Goal: Navigation & Orientation: Understand site structure

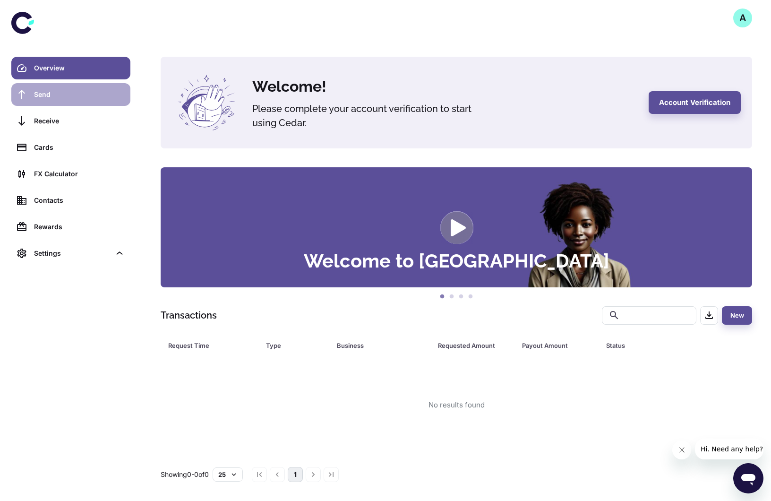
click at [93, 99] on div "Send" at bounding box center [79, 94] width 91 height 10
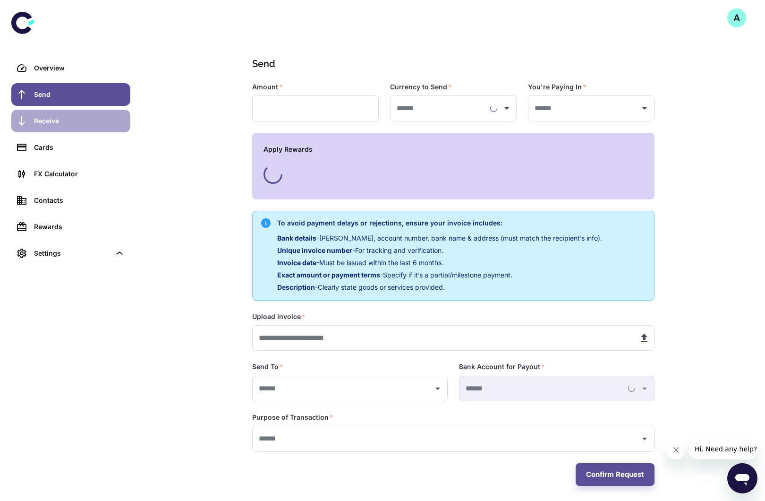
type input "**********"
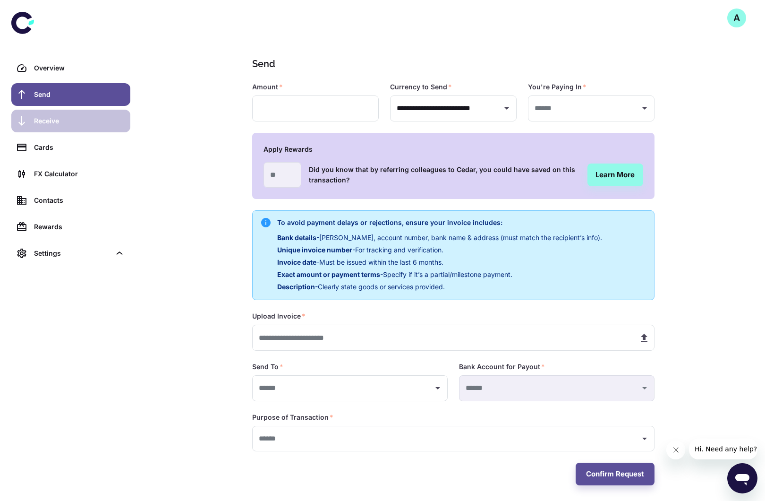
click at [83, 120] on div "Receive" at bounding box center [79, 121] width 91 height 10
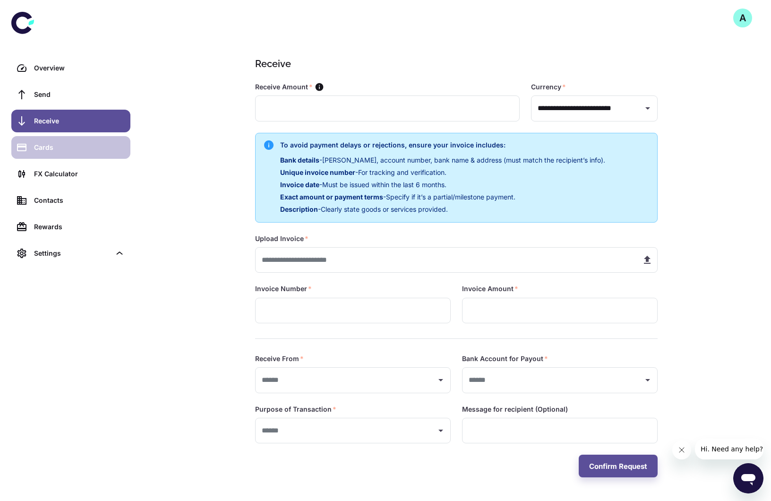
click at [89, 149] on div "Cards" at bounding box center [79, 147] width 91 height 10
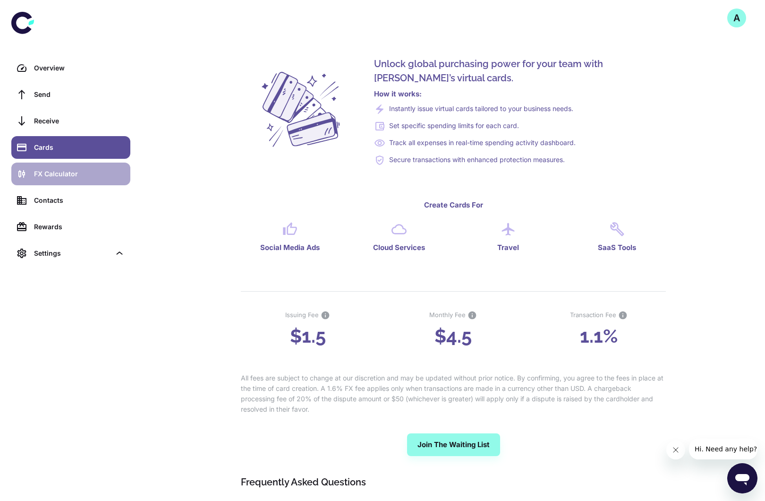
click at [84, 170] on div "FX Calculator" at bounding box center [79, 174] width 91 height 10
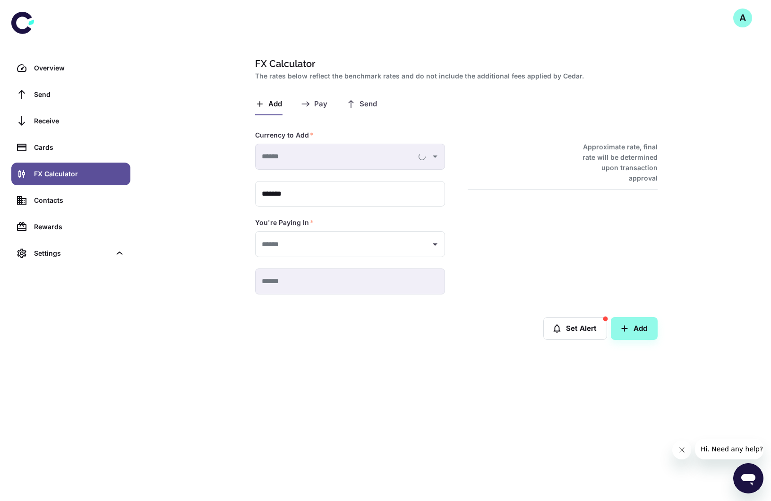
type input "**********"
click at [93, 194] on link "Contacts" at bounding box center [70, 200] width 119 height 23
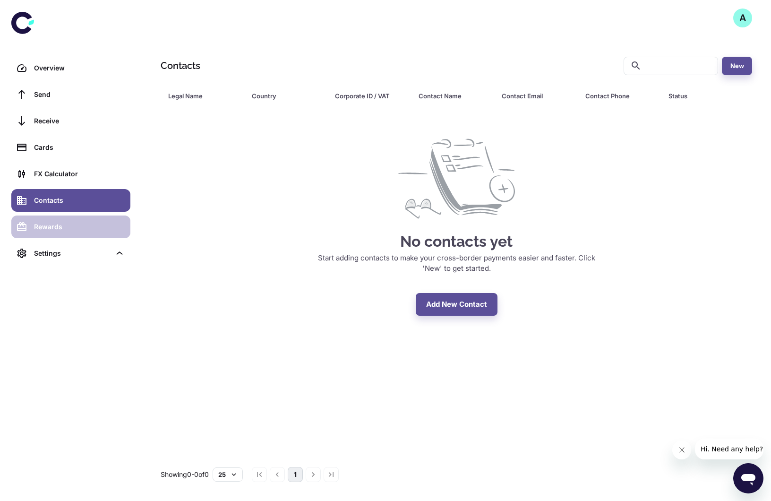
click at [97, 229] on div "Rewards" at bounding box center [79, 226] width 91 height 10
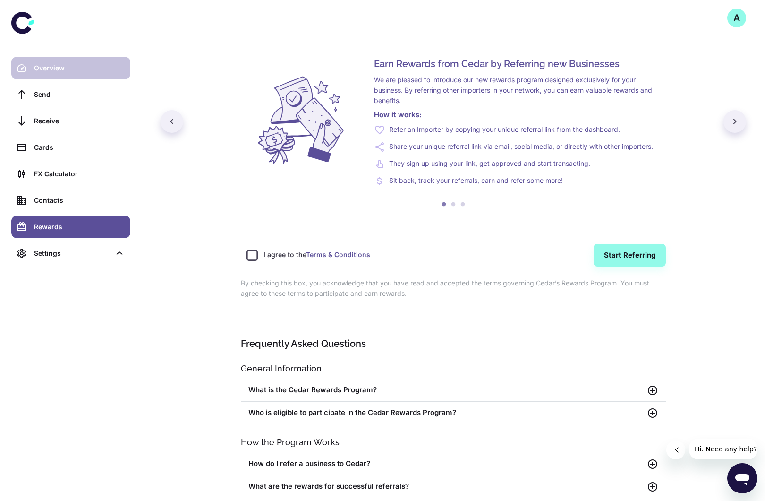
click at [75, 66] on div "Overview" at bounding box center [79, 68] width 91 height 10
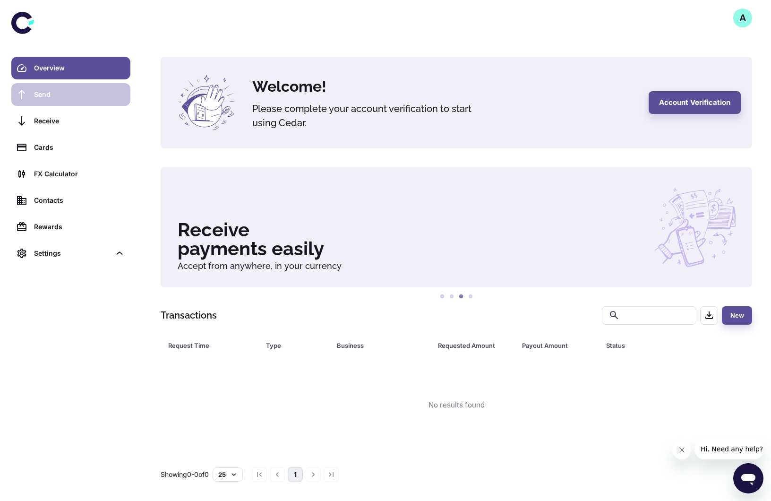
click at [98, 87] on link "Send" at bounding box center [70, 94] width 119 height 23
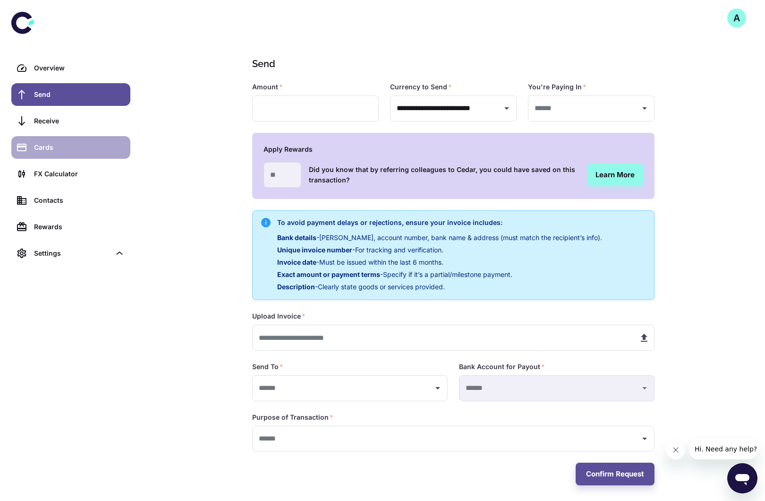
click at [88, 139] on link "Cards" at bounding box center [70, 147] width 119 height 23
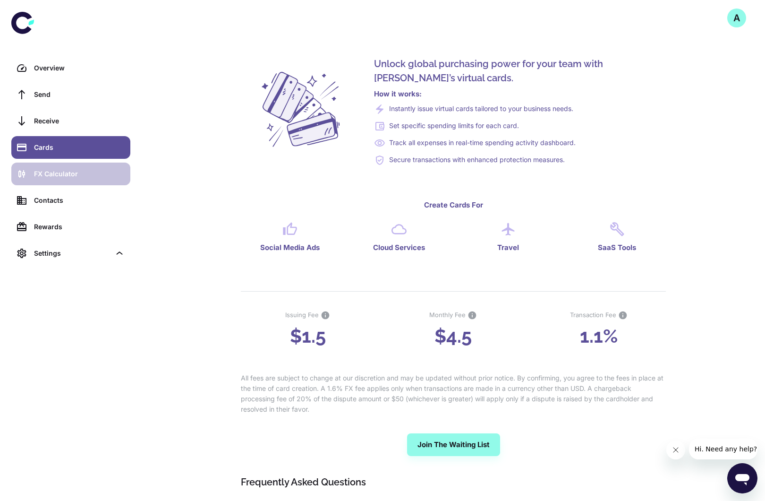
click at [68, 165] on link "FX Calculator" at bounding box center [70, 173] width 119 height 23
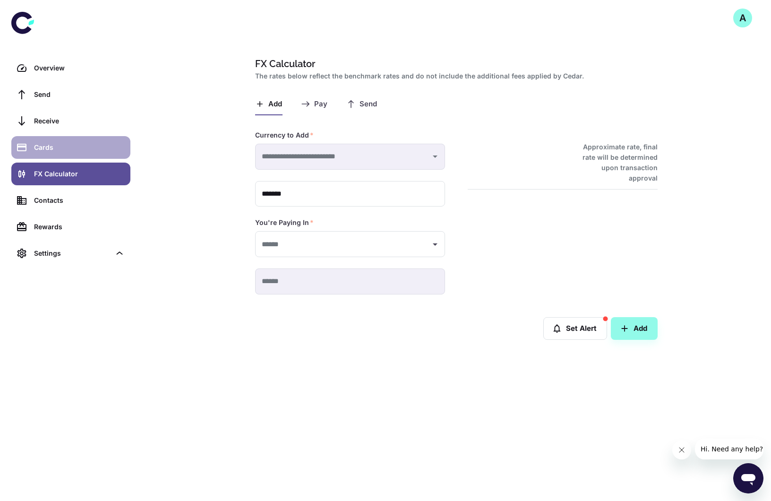
click at [55, 211] on link "Contacts" at bounding box center [70, 200] width 119 height 23
